Goal: Information Seeking & Learning: Check status

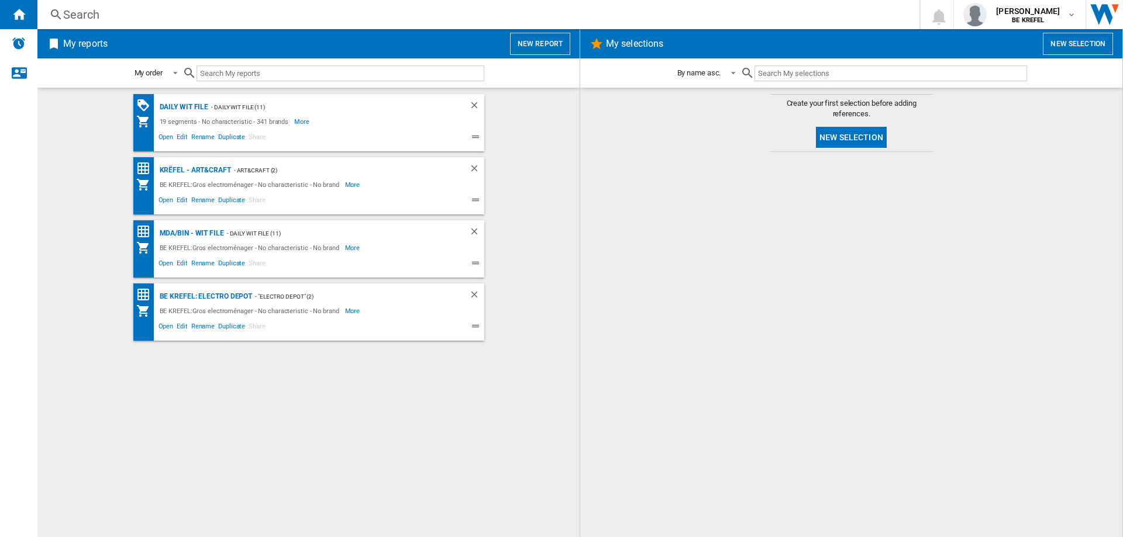
click at [106, 16] on div "Search" at bounding box center [476, 14] width 826 height 16
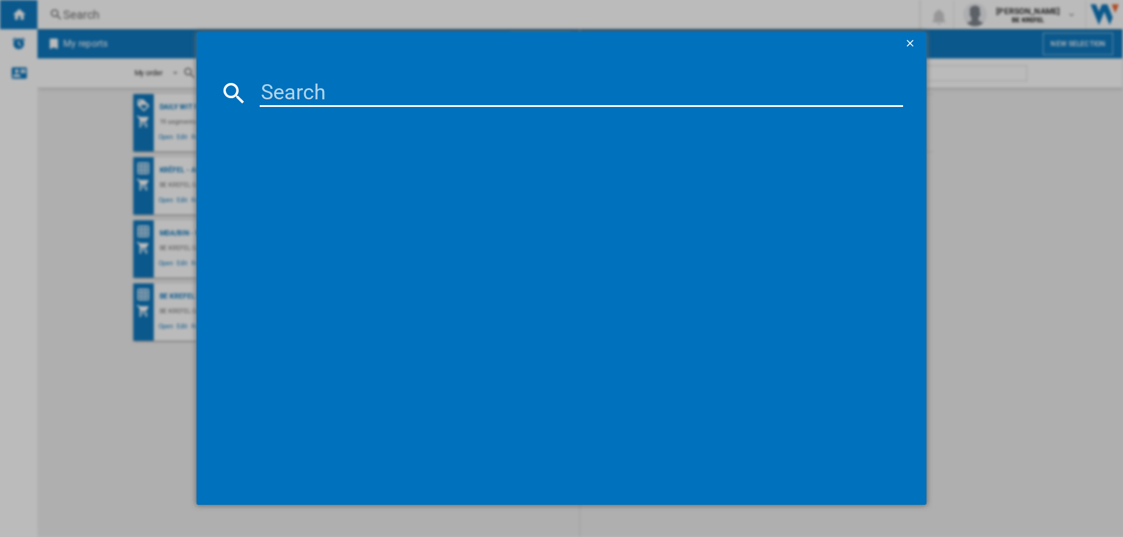
click at [294, 93] on input at bounding box center [581, 93] width 643 height 28
type input "21009506"
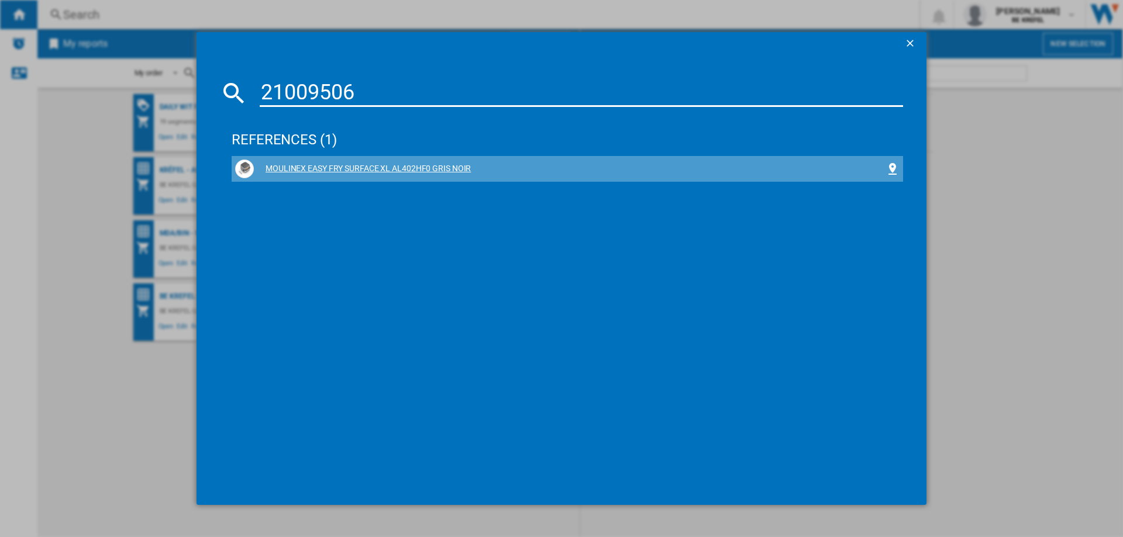
click at [328, 170] on div "MOULINEX EASY FRY SURFACE XL AL402HF0 GRIS NOIR" at bounding box center [569, 169] width 631 height 12
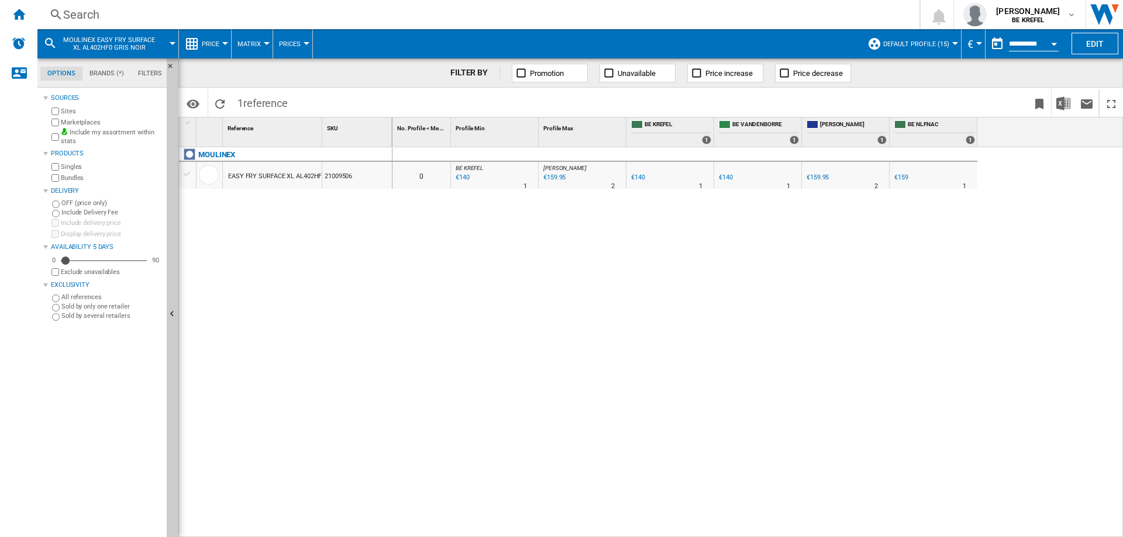
click at [223, 41] on button "Price" at bounding box center [213, 43] width 23 height 29
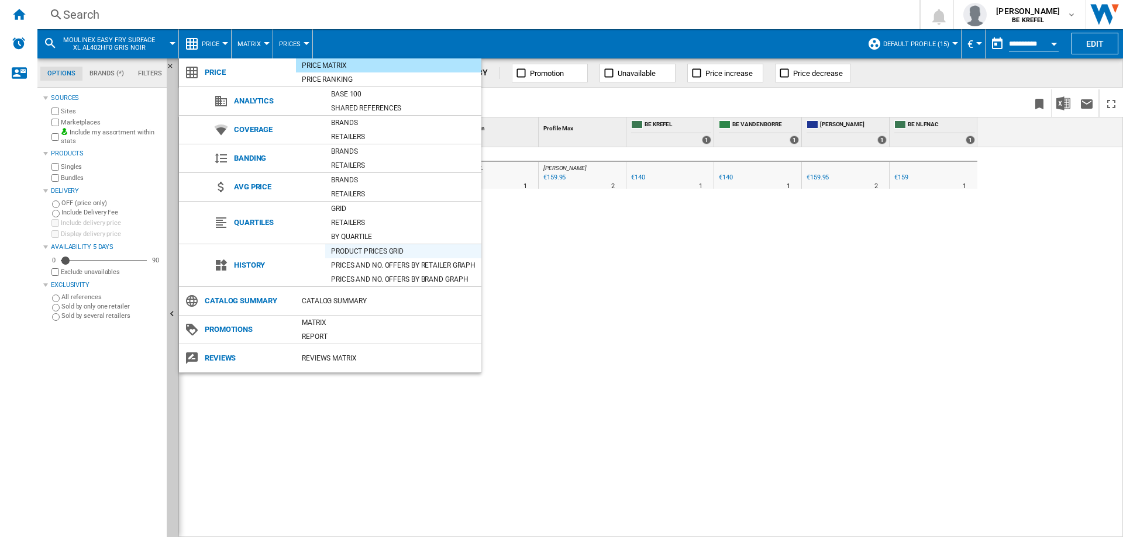
click at [356, 253] on div "Product prices grid" at bounding box center [403, 252] width 156 height 12
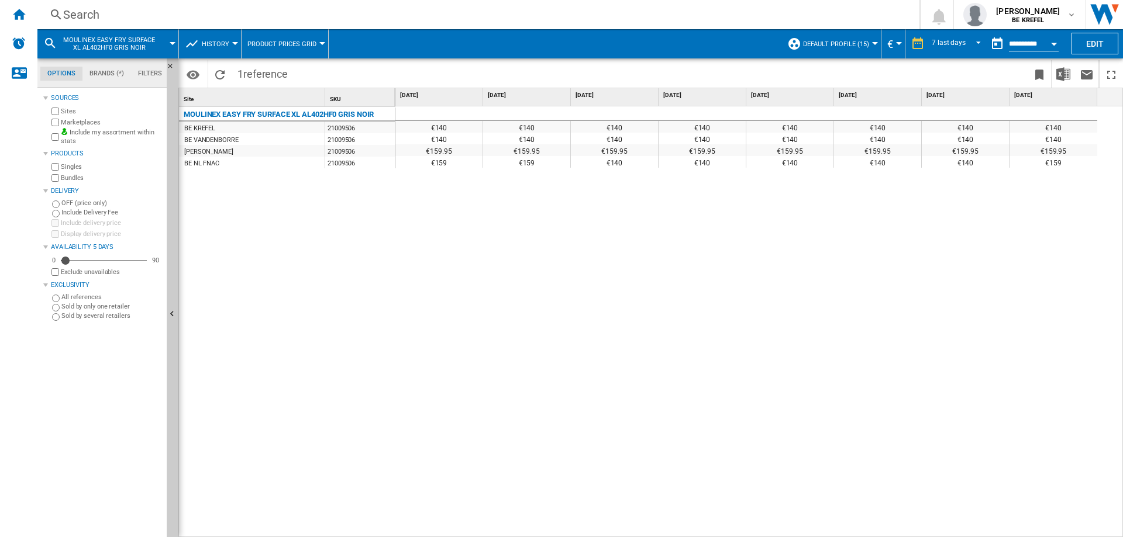
click at [1052, 47] on button "Open calendar" at bounding box center [1053, 42] width 21 height 21
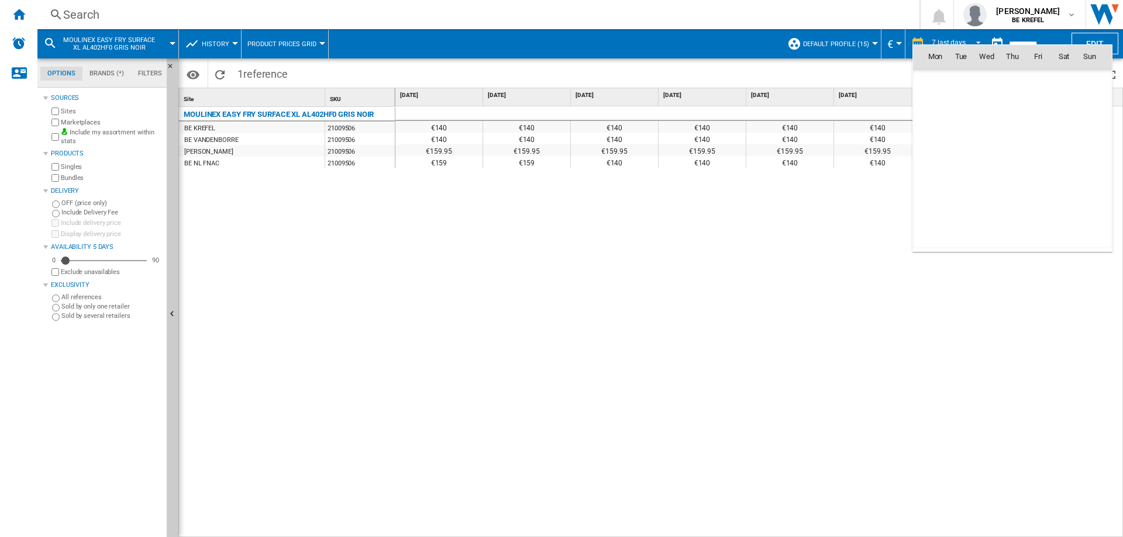
scroll to position [5578, 0]
click at [1017, 134] on span "14" at bounding box center [1011, 133] width 23 height 23
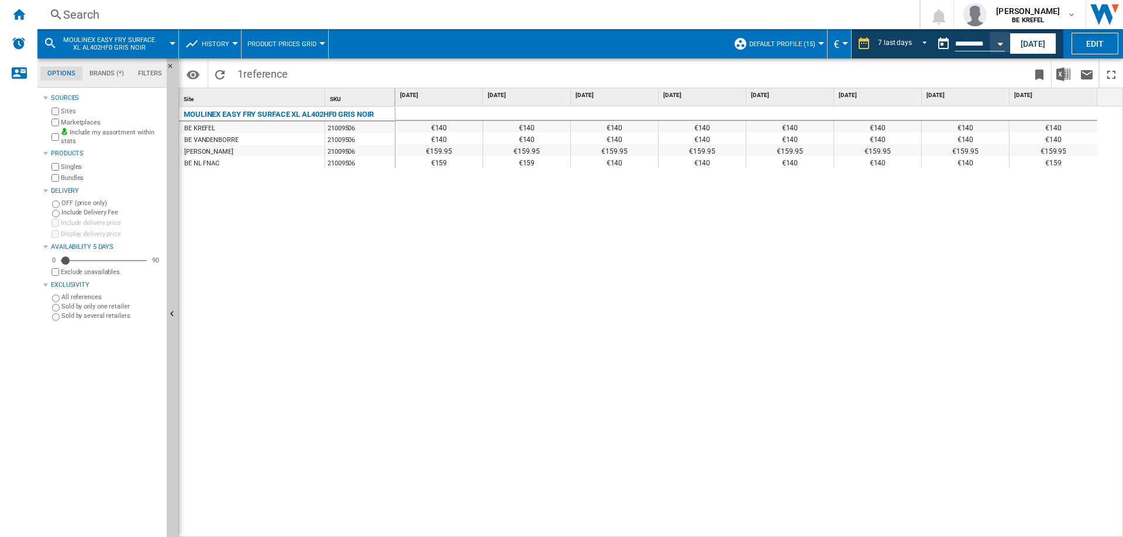
type input "**********"
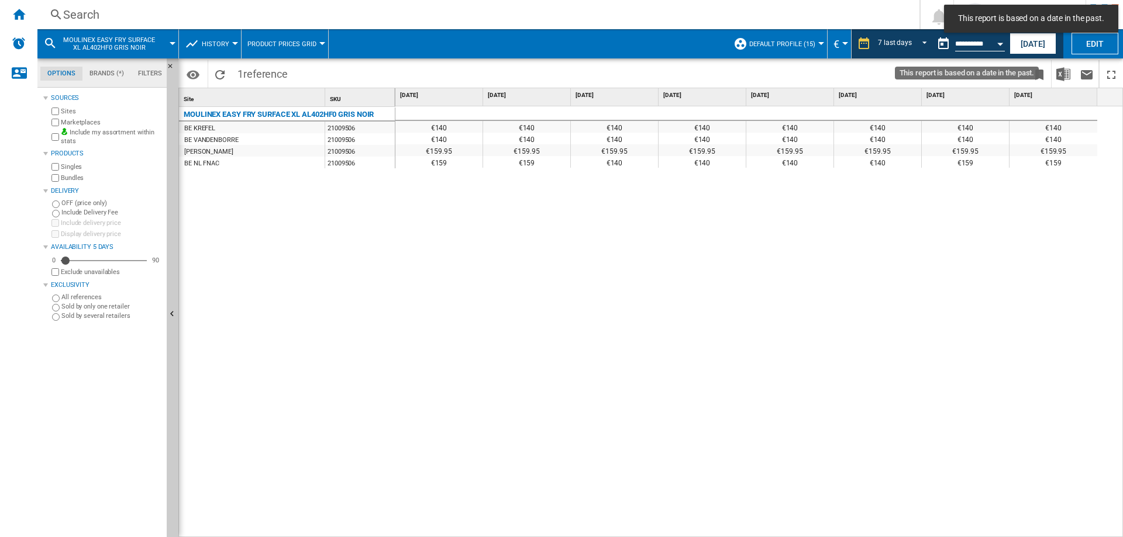
click at [997, 47] on button "Open calendar" at bounding box center [999, 42] width 21 height 21
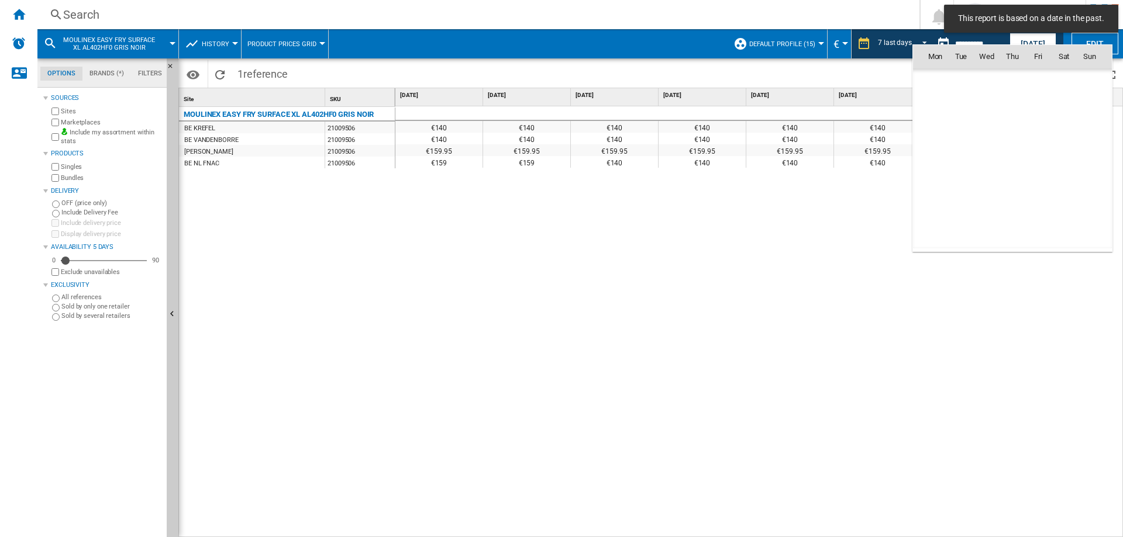
scroll to position [5578, 0]
click at [1017, 105] on span "7" at bounding box center [1011, 107] width 23 height 23
type input "**********"
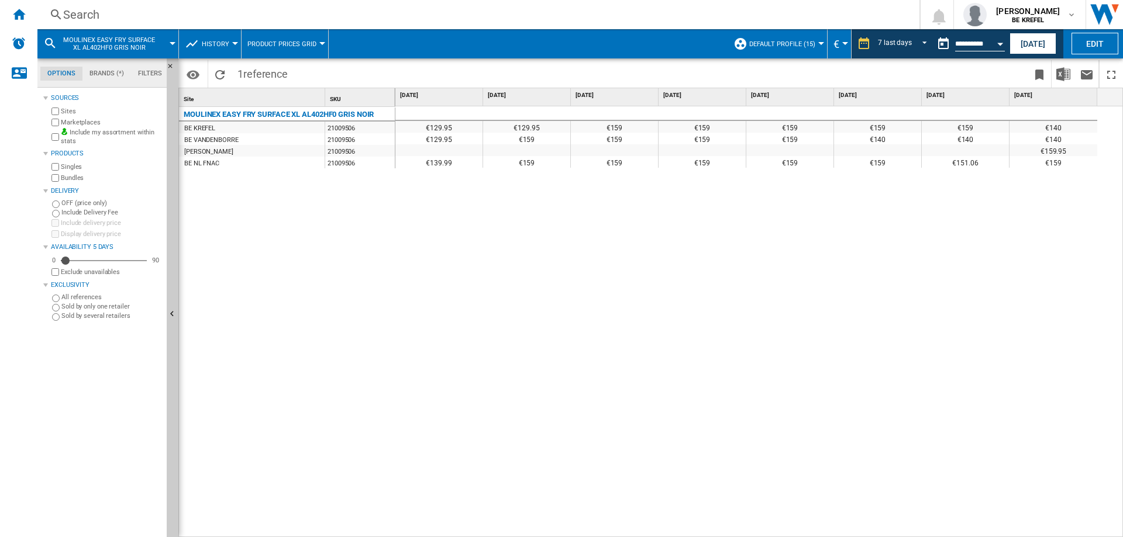
click at [820, 248] on div "€129.95 €129.95 €159 €159 €159 €159 €159 €140 €129.95 €159 €159 €159 €159 €140 …" at bounding box center [759, 321] width 728 height 431
